Goal: Task Accomplishment & Management: Manage account settings

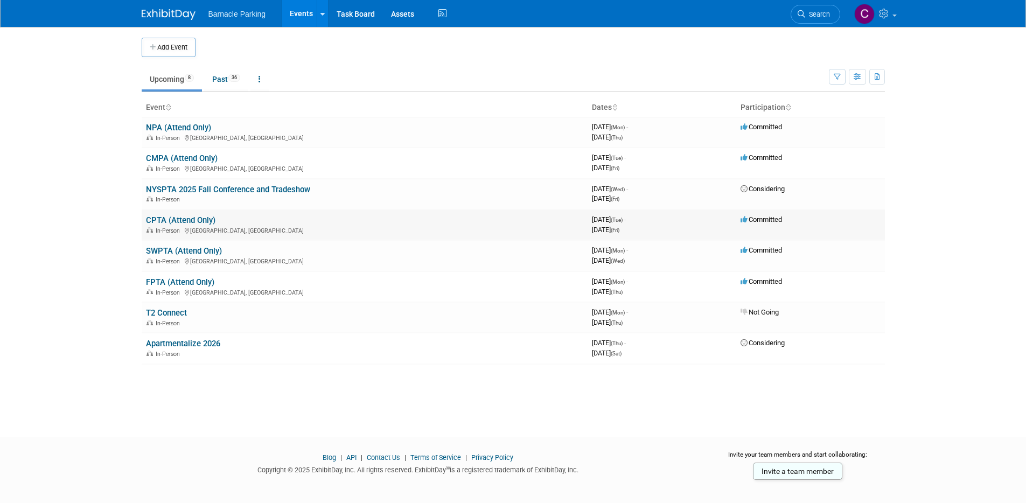
click at [195, 219] on link "CPTA (Attend Only)" at bounding box center [180, 220] width 69 height 10
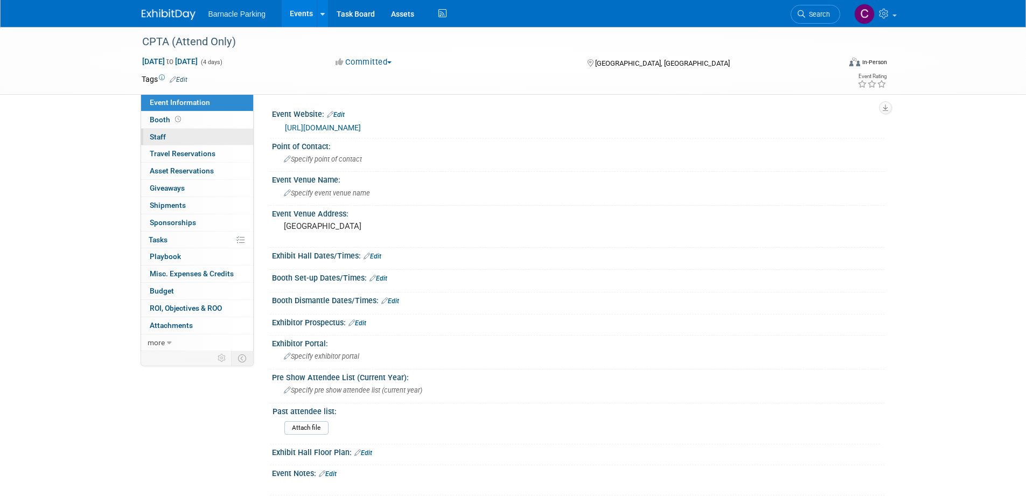
click at [174, 136] on link "0 Staff 0" at bounding box center [197, 137] width 112 height 17
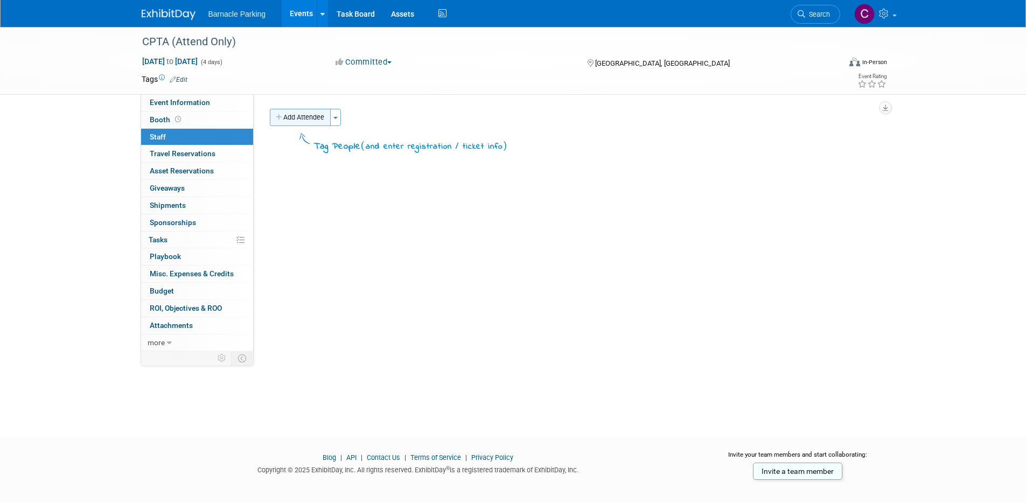
click at [308, 124] on button "Add Attendee" at bounding box center [300, 117] width 61 height 17
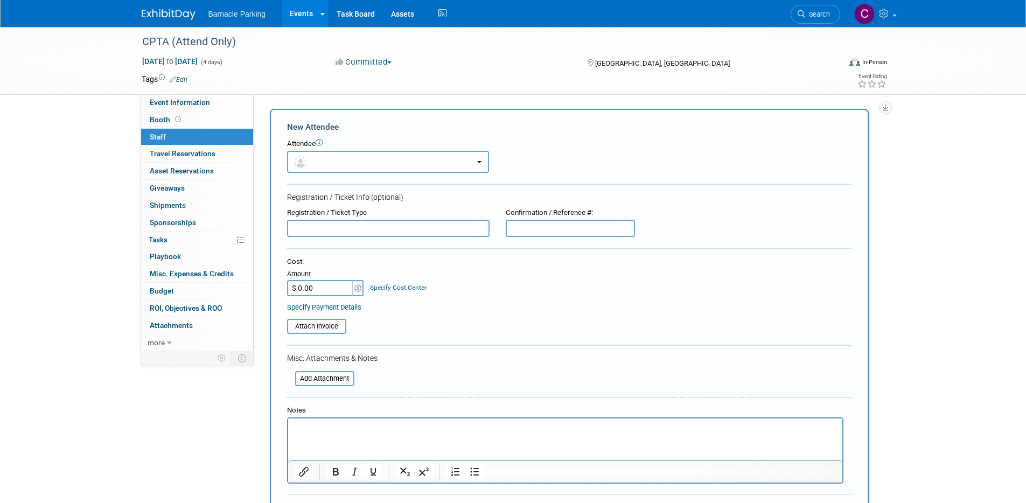
click at [326, 163] on button "button" at bounding box center [388, 162] width 202 height 22
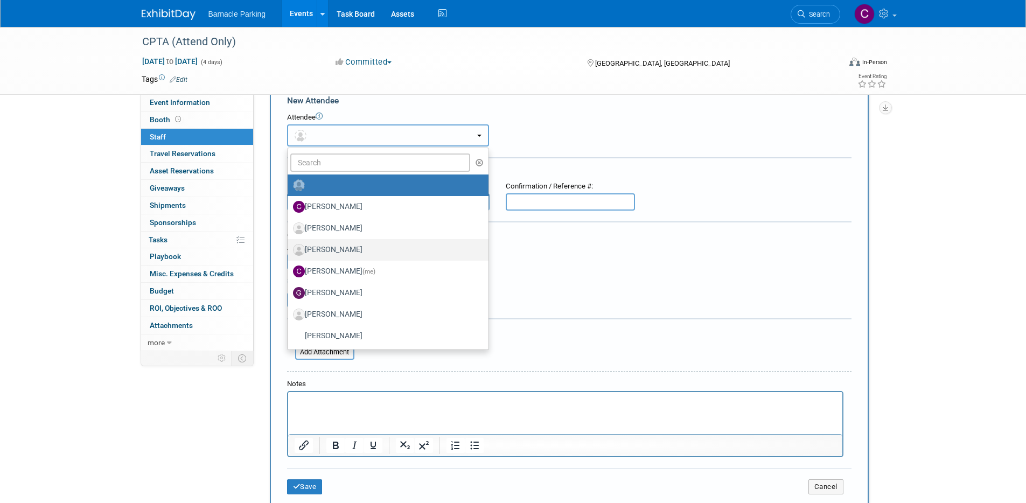
scroll to position [30, 0]
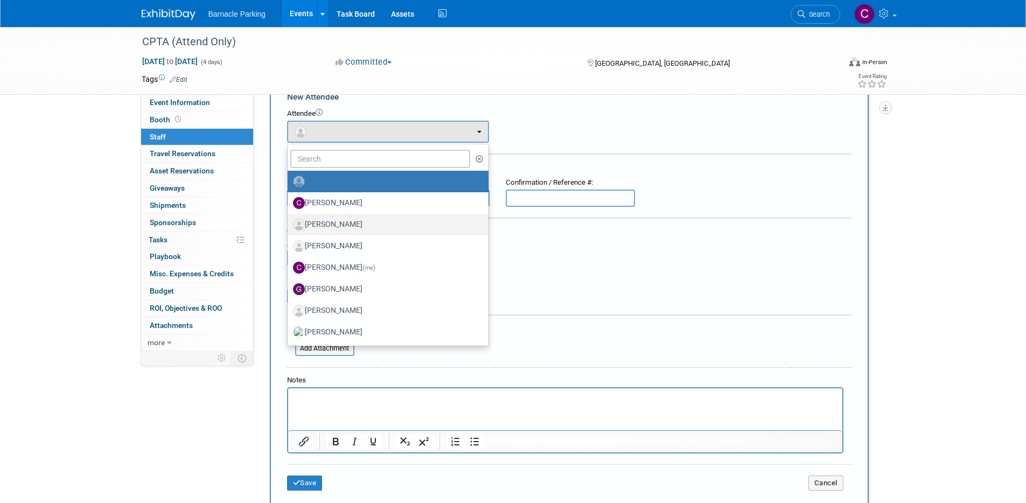
click at [371, 229] on label "Colin Heffron, Jr." at bounding box center [385, 224] width 185 height 17
click at [289, 227] on input "Colin Heffron, Jr." at bounding box center [285, 223] width 7 height 7
select select "179bf20d-bce0-4608-91af-55289dba5c0b"
select select "4"
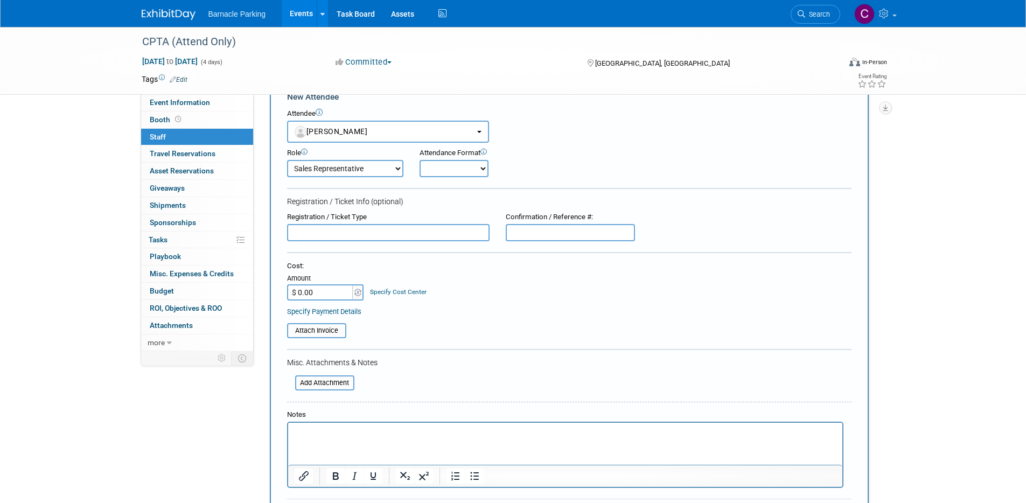
click at [362, 438] on html at bounding box center [564, 430] width 554 height 15
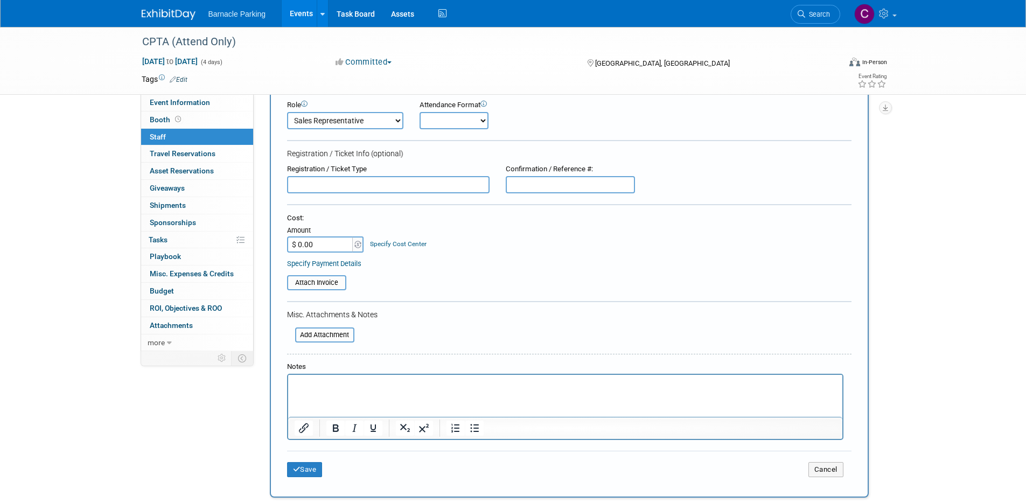
scroll to position [78, 0]
click at [302, 480] on div "Save Cancel" at bounding box center [569, 468] width 564 height 34
drag, startPoint x: 302, startPoint y: 472, endPoint x: 302, endPoint y: 454, distance: 17.8
click at [302, 472] on button "Save" at bounding box center [305, 469] width 36 height 15
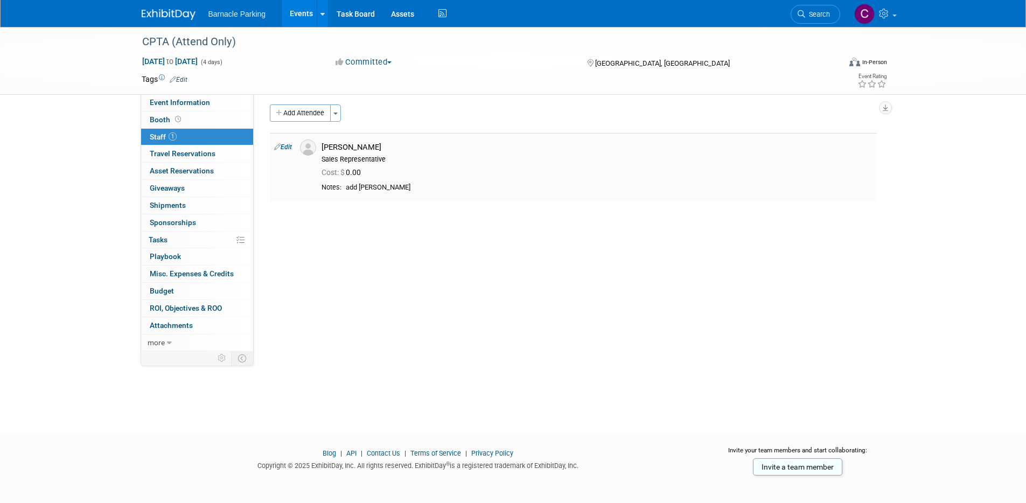
scroll to position [0, 0]
click at [298, 12] on link "Events" at bounding box center [301, 13] width 39 height 27
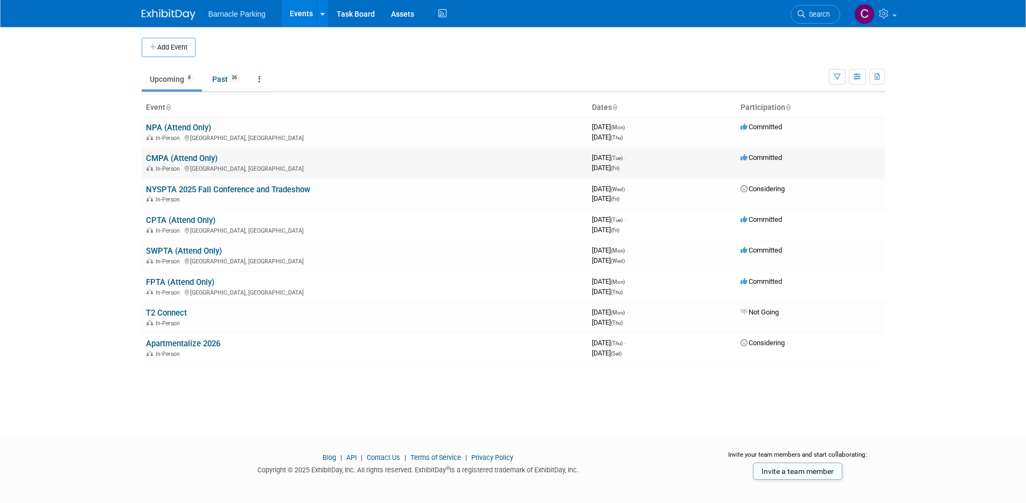
click at [192, 156] on link "CMPA (Attend Only)" at bounding box center [182, 158] width 72 height 10
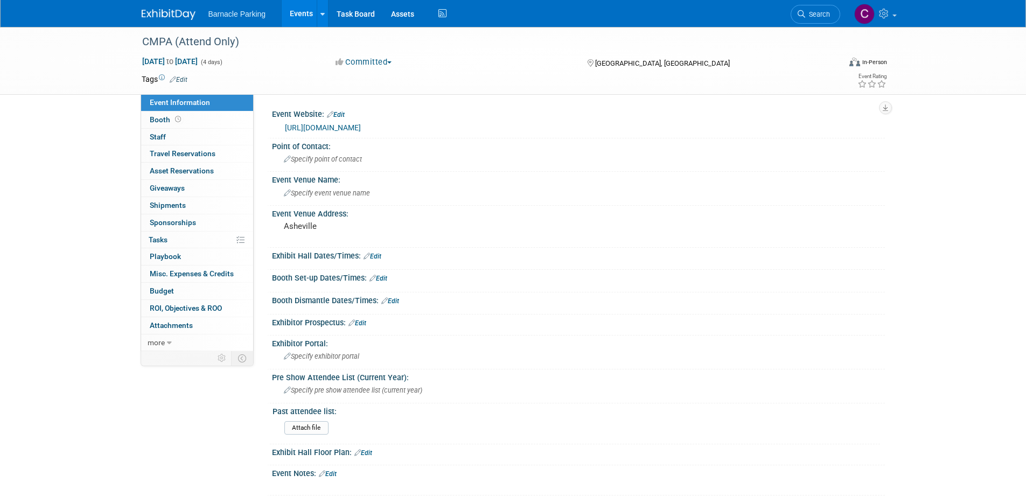
click at [361, 128] on link "https://www.carolinasparking.org/annual-fall-conference" at bounding box center [323, 127] width 76 height 9
click at [299, 11] on link "Events" at bounding box center [301, 13] width 39 height 27
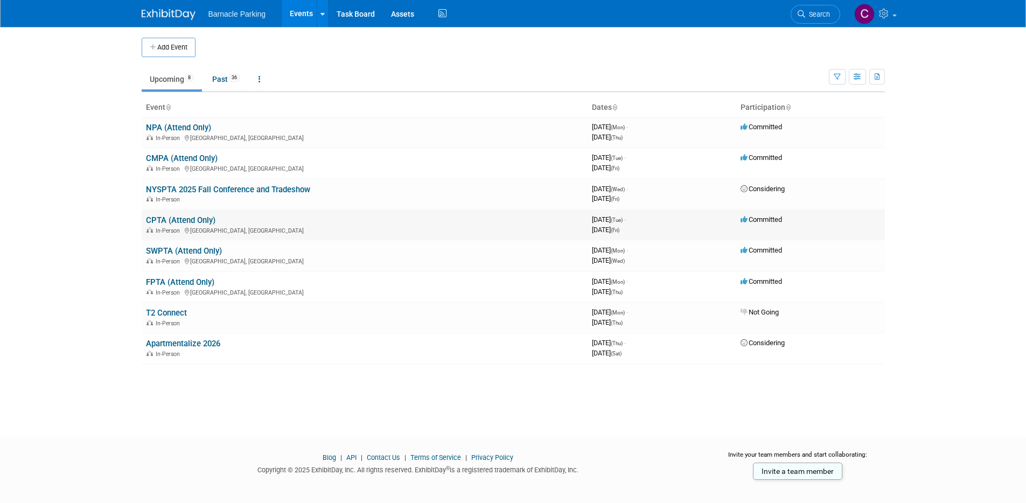
click at [205, 221] on link "CPTA (Attend Only)" at bounding box center [180, 220] width 69 height 10
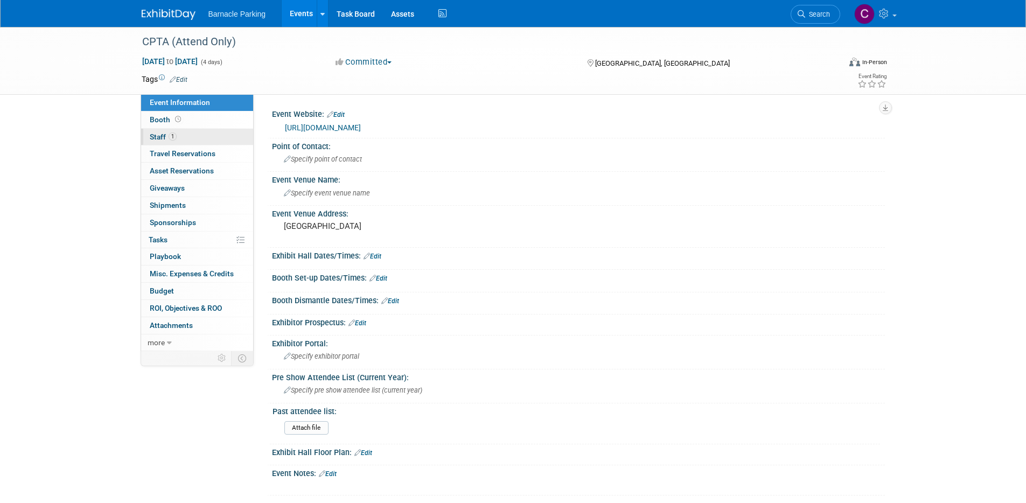
click at [163, 136] on span "Staff 1" at bounding box center [163, 136] width 27 height 9
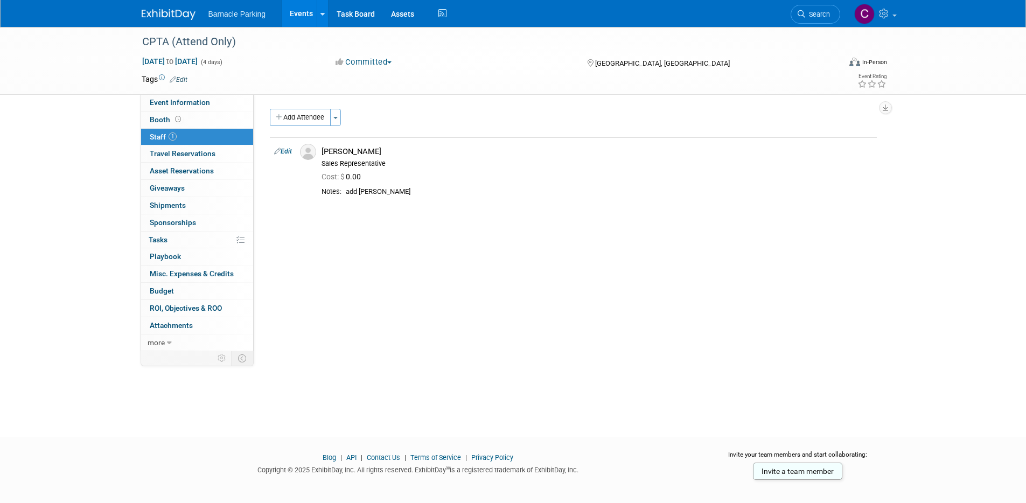
click at [298, 13] on link "Events" at bounding box center [301, 13] width 39 height 27
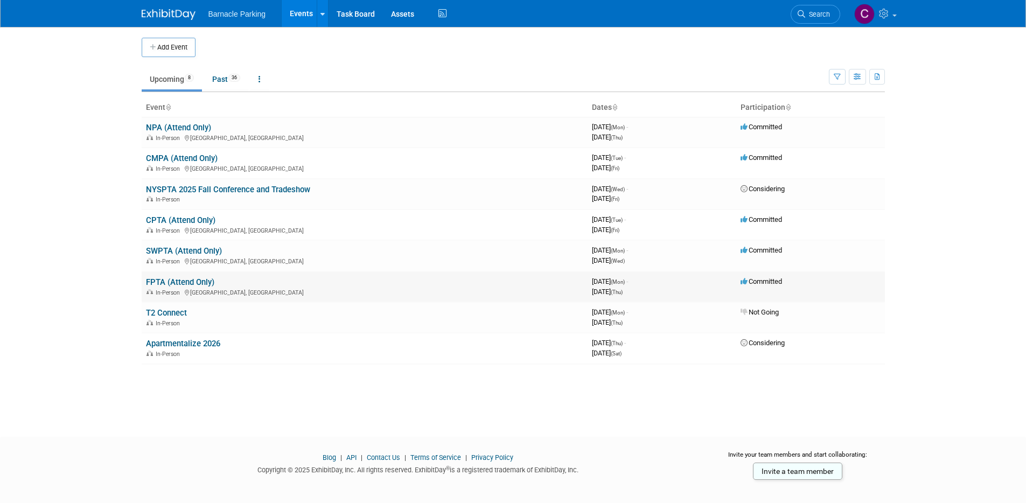
click at [171, 278] on link "FPTA (Attend Only)" at bounding box center [180, 282] width 68 height 10
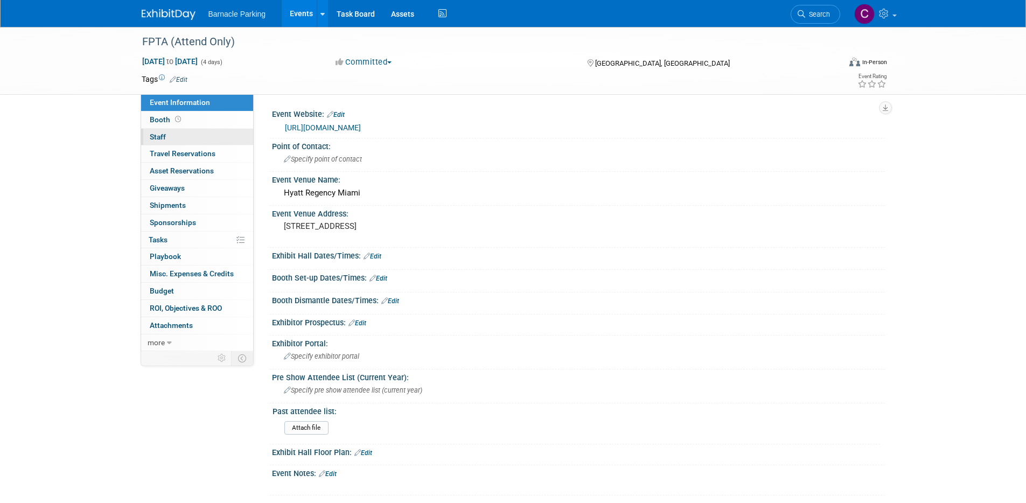
click at [171, 133] on link "0 Staff 0" at bounding box center [197, 137] width 112 height 17
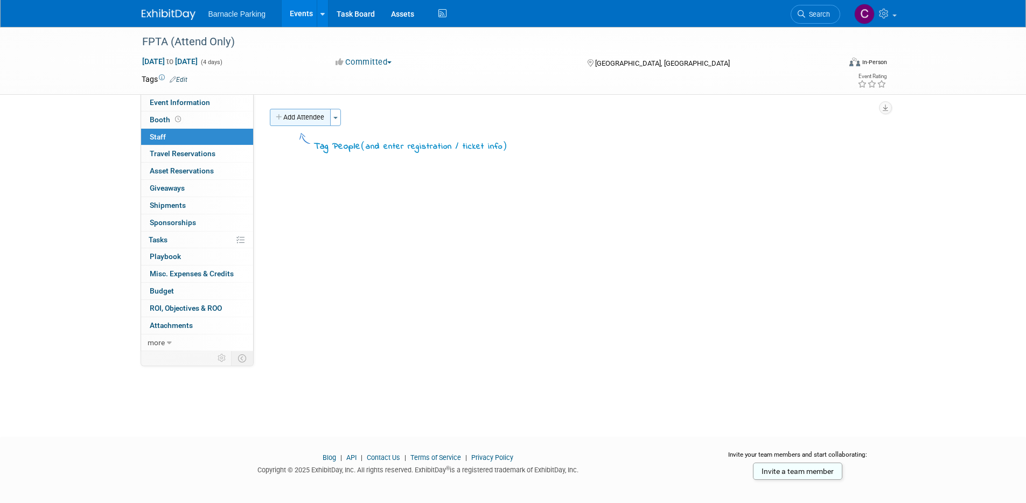
click at [291, 118] on button "Add Attendee" at bounding box center [300, 117] width 61 height 17
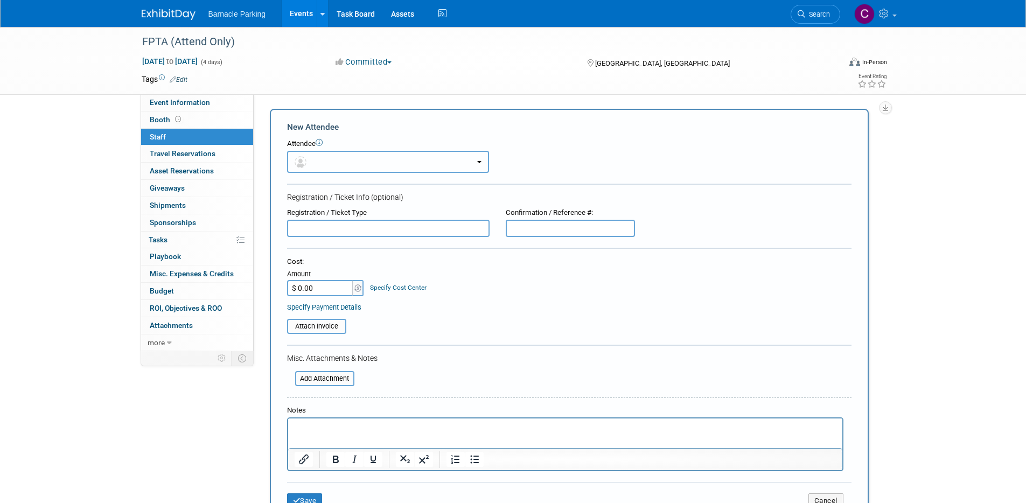
click at [322, 165] on button "button" at bounding box center [388, 162] width 202 height 22
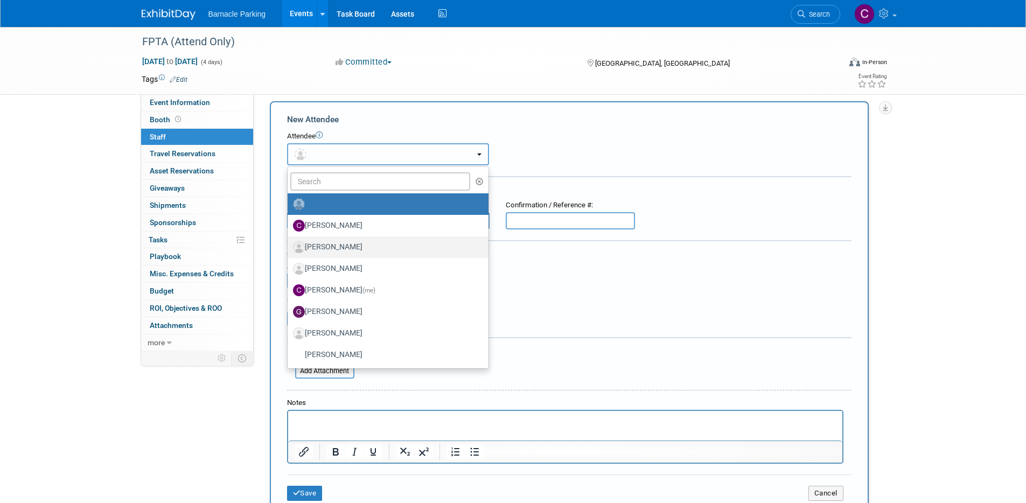
scroll to position [10, 0]
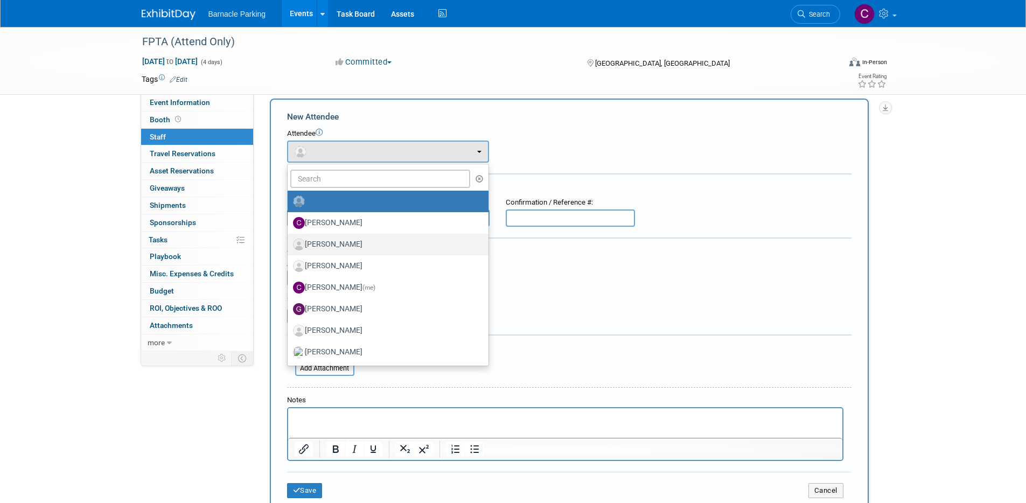
click at [385, 242] on label "Colin Heffron, Jr." at bounding box center [385, 244] width 185 height 17
click at [289, 242] on input "Colin Heffron, Jr." at bounding box center [285, 243] width 7 height 7
select select "179bf20d-bce0-4608-91af-55289dba5c0b"
select select "4"
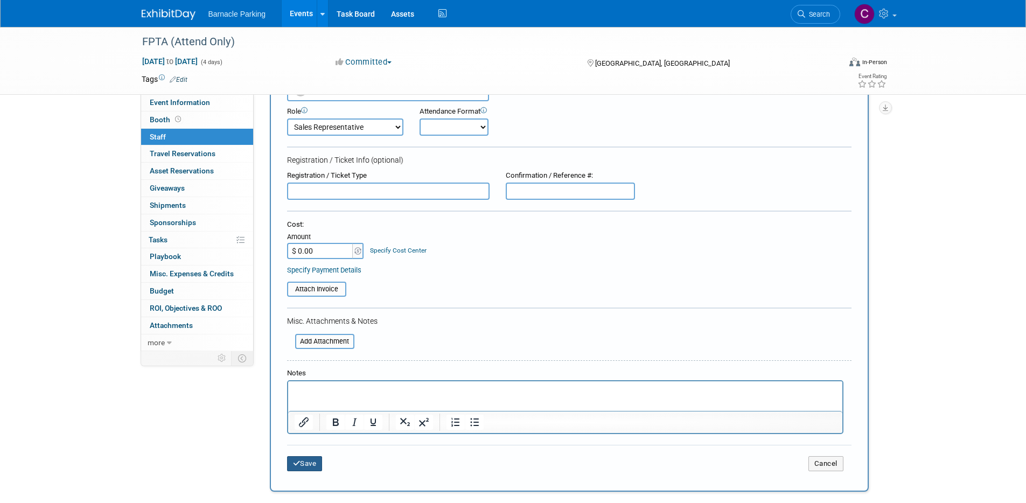
scroll to position [71, 0]
click at [333, 397] on html at bounding box center [564, 389] width 554 height 15
click at [303, 468] on button "Save" at bounding box center [305, 464] width 36 height 15
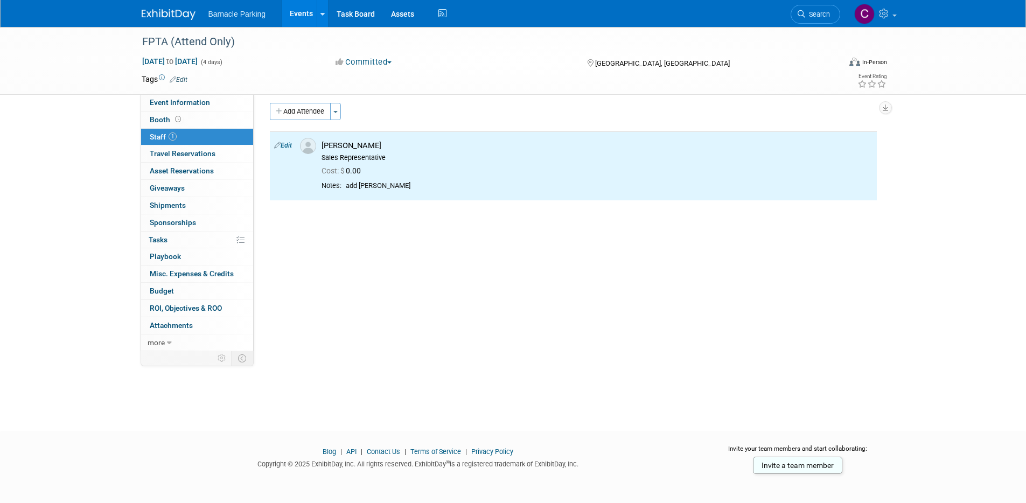
scroll to position [0, 0]
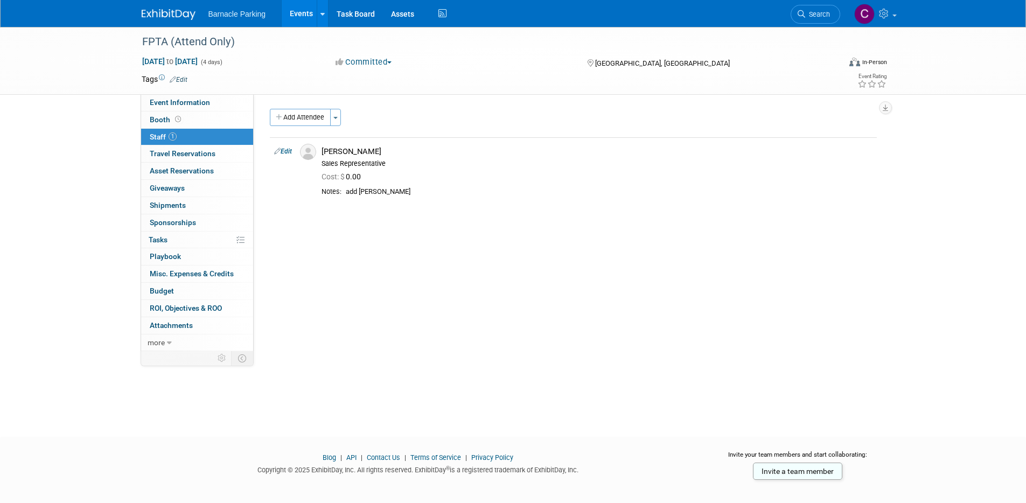
click at [304, 19] on link "Events" at bounding box center [301, 13] width 39 height 27
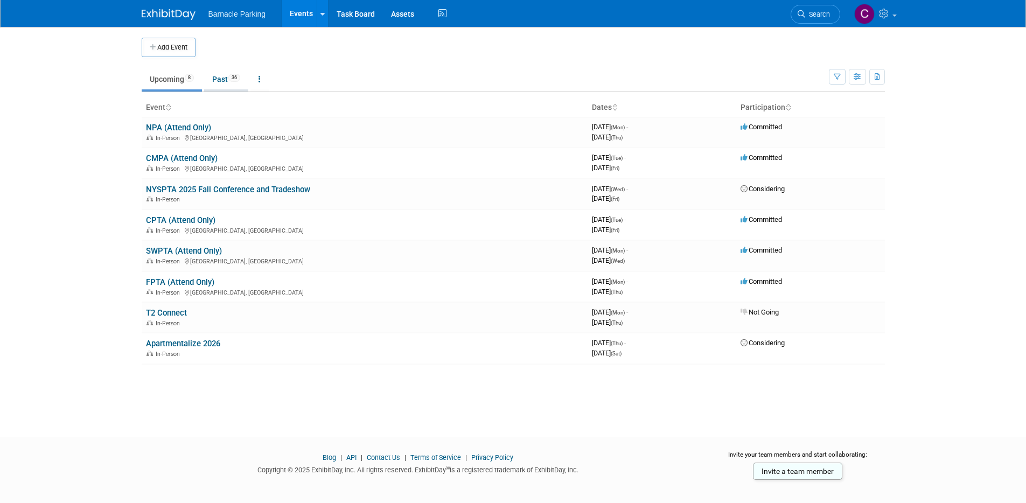
click at [224, 80] on link "Past 36" at bounding box center [226, 79] width 44 height 20
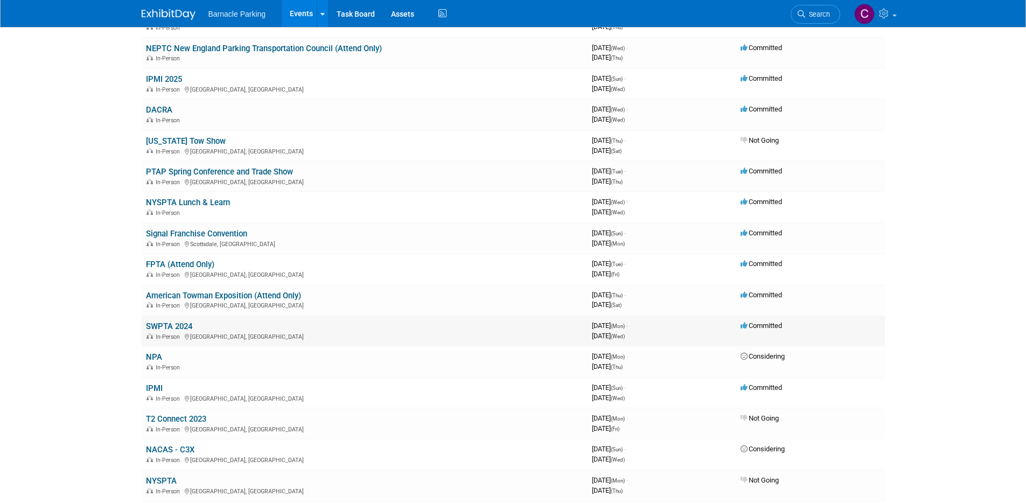
scroll to position [167, 0]
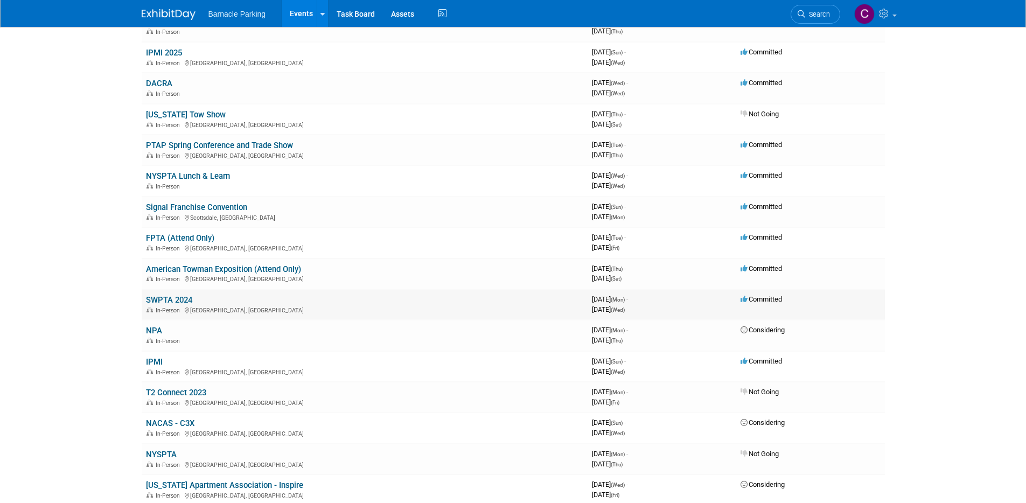
click at [169, 296] on link "SWPTA 2024" at bounding box center [169, 300] width 46 height 10
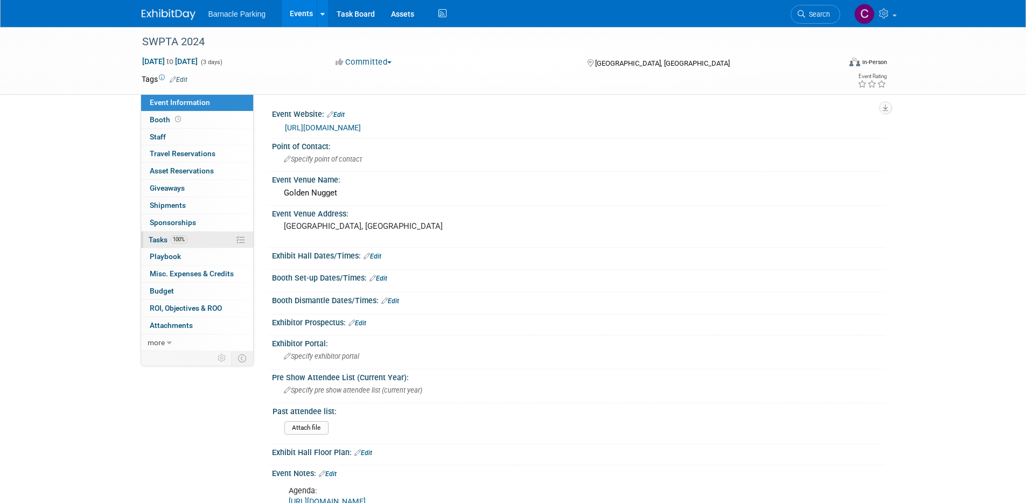
click at [214, 241] on link "100% Tasks 100%" at bounding box center [197, 240] width 112 height 17
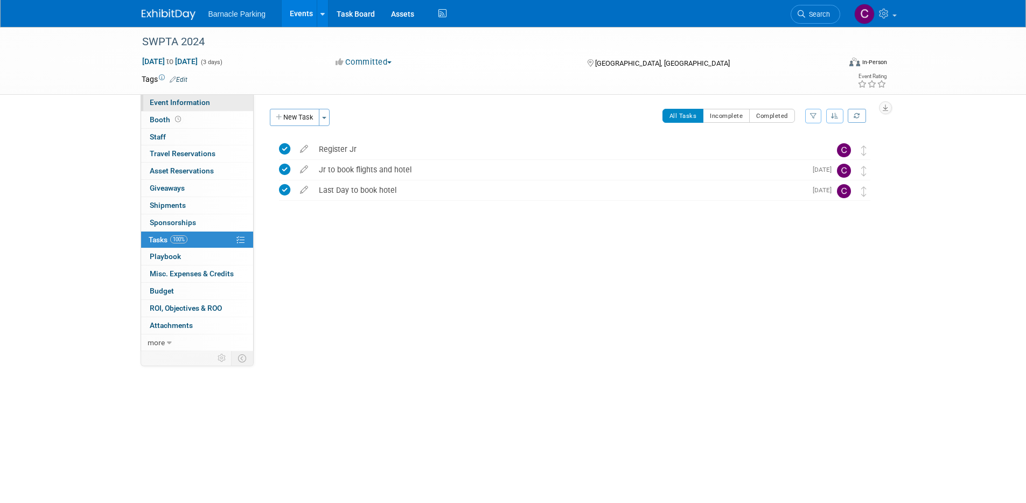
click at [199, 104] on span "Event Information" at bounding box center [180, 102] width 60 height 9
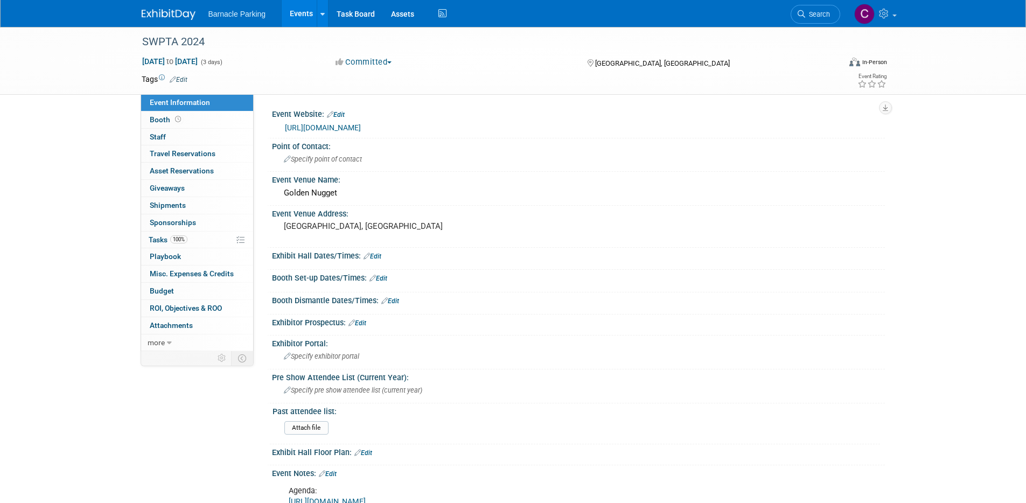
click at [293, 23] on link "Events" at bounding box center [301, 13] width 39 height 27
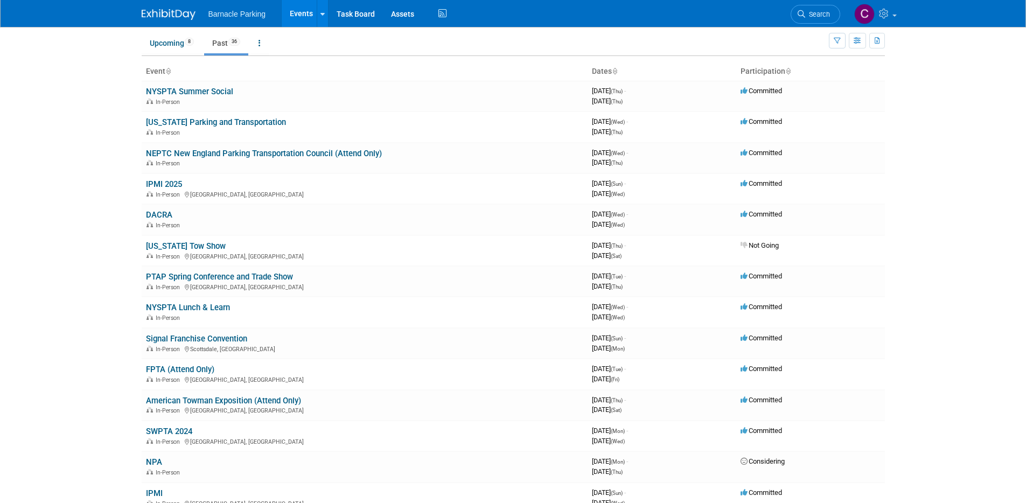
scroll to position [39, 0]
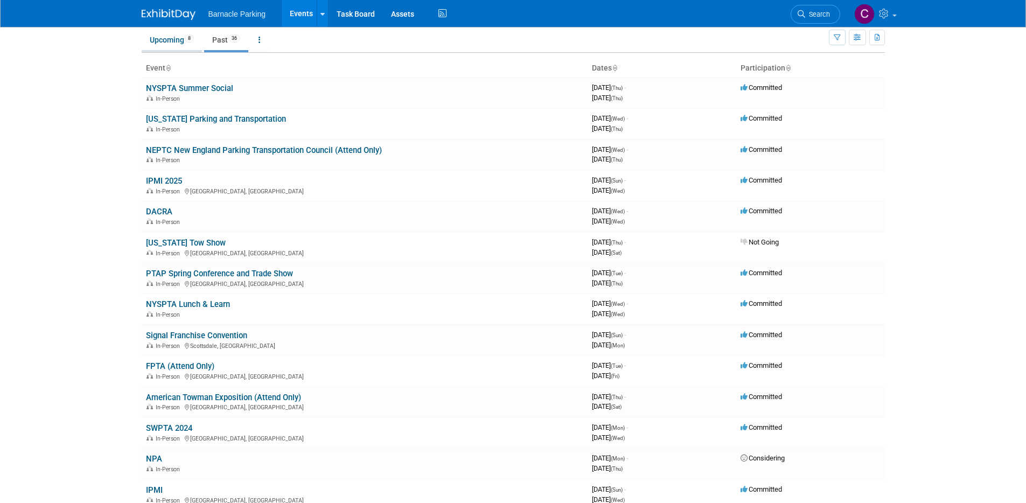
click at [178, 44] on link "Upcoming 8" at bounding box center [172, 40] width 60 height 20
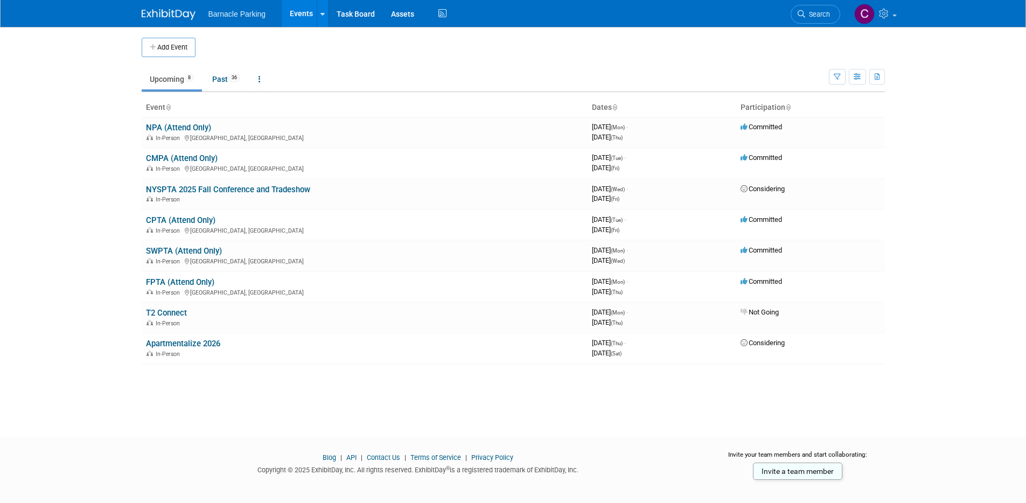
scroll to position [1, 0]
